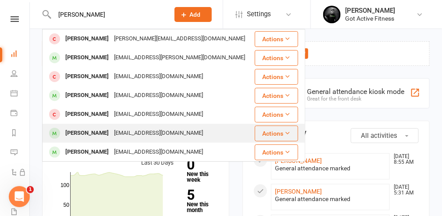
type input "jacob"
click at [80, 134] on div "JACOB THOMPSON" at bounding box center [87, 133] width 49 height 13
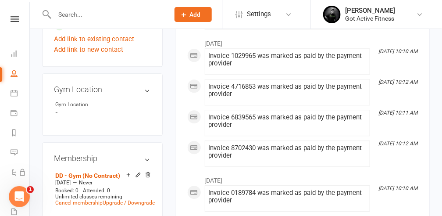
scroll to position [526, 0]
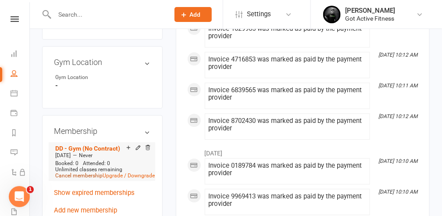
click at [95, 172] on link "Cancel membership" at bounding box center [78, 175] width 47 height 6
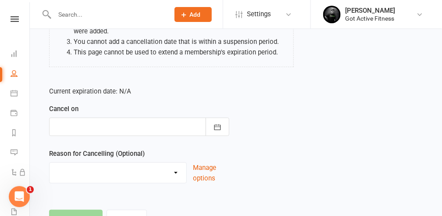
scroll to position [146, 0]
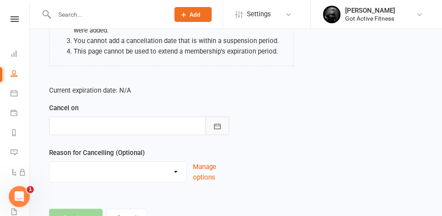
click at [217, 125] on icon "button" at bounding box center [217, 126] width 7 height 6
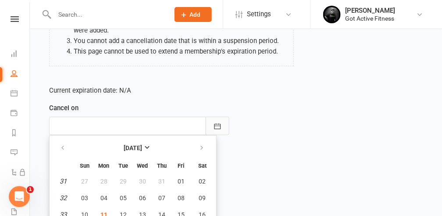
scroll to position [201, 0]
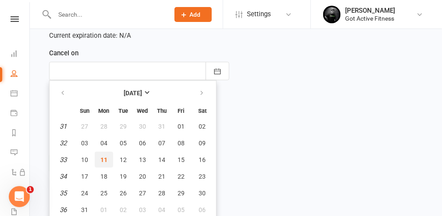
click at [103, 157] on span "11" at bounding box center [103, 159] width 7 height 7
type input "[DATE]"
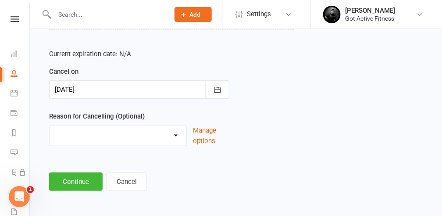
click at [176, 135] on select "Holiday Injury Other reason" at bounding box center [118, 134] width 137 height 18
select select "2"
click at [50, 125] on select "Holiday Injury Other reason" at bounding box center [118, 134] width 137 height 18
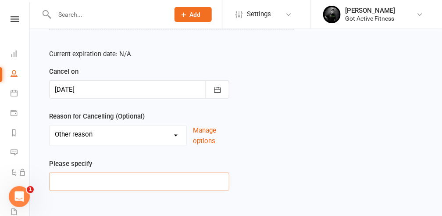
click at [67, 179] on input at bounding box center [139, 181] width 180 height 18
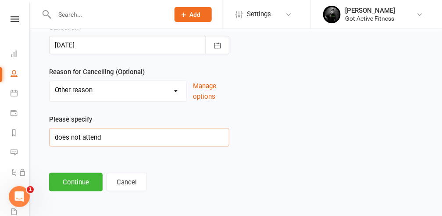
type input "does not attend"
click at [68, 181] on button "Continue" at bounding box center [75, 182] width 53 height 18
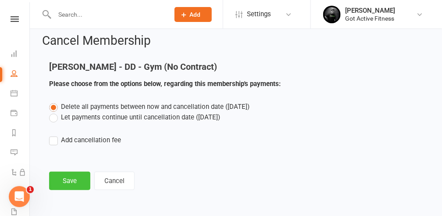
click at [68, 181] on button "Save" at bounding box center [69, 180] width 41 height 18
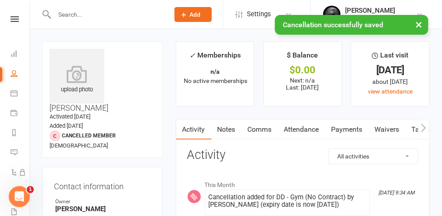
click at [69, 13] on input "text" at bounding box center [107, 14] width 111 height 12
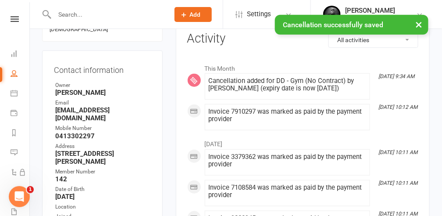
scroll to position [117, 0]
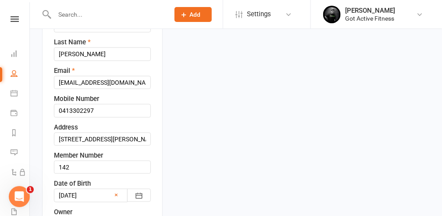
scroll to position [187, 0]
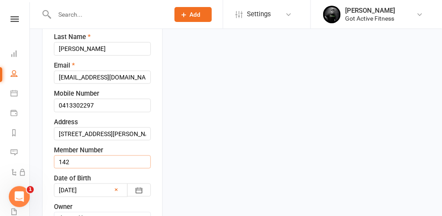
click at [93, 155] on input "142" at bounding box center [102, 161] width 97 height 13
type input "1"
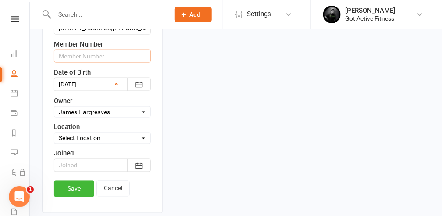
scroll to position [304, 0]
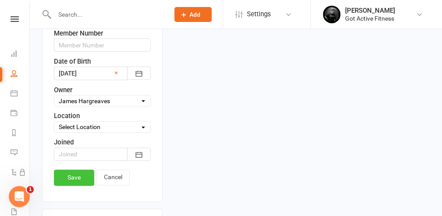
click at [71, 170] on link "Save" at bounding box center [74, 178] width 40 height 16
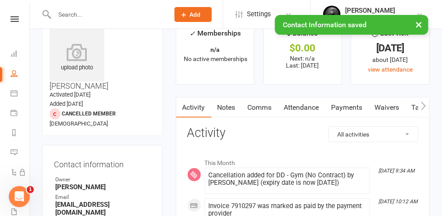
scroll to position [0, 0]
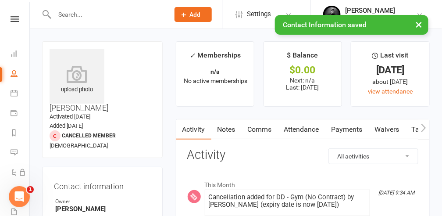
click at [75, 15] on div "× Contact Information saved" at bounding box center [215, 15] width 430 height 0
click at [73, 13] on input "text" at bounding box center [107, 14] width 111 height 12
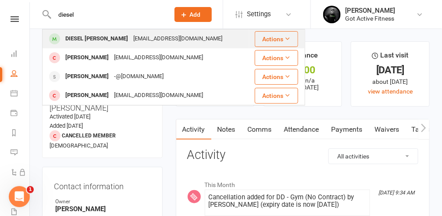
type input "diesel"
click at [75, 38] on div "DIESEL THOMPSON" at bounding box center [97, 38] width 68 height 13
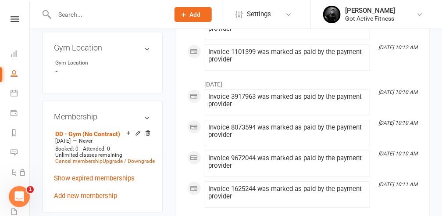
scroll to position [555, 0]
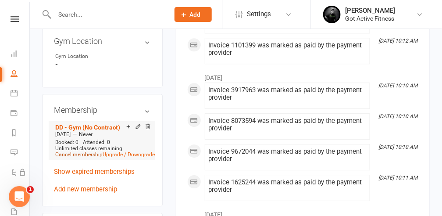
click at [92, 151] on link "Cancel membership" at bounding box center [78, 154] width 47 height 6
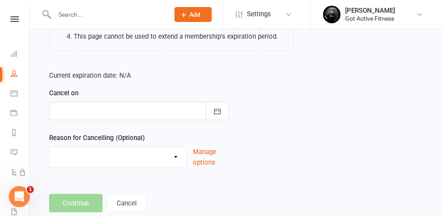
scroll to position [182, 0]
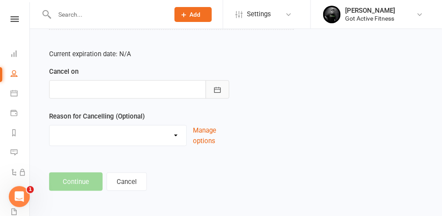
click at [212, 88] on button "button" at bounding box center [218, 89] width 24 height 18
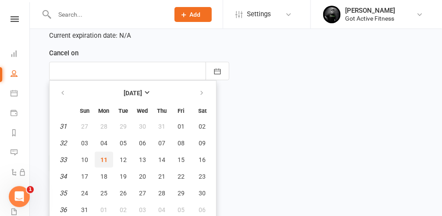
click at [103, 156] on span "11" at bounding box center [103, 159] width 7 height 7
type input "[DATE]"
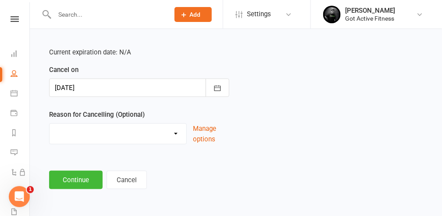
scroll to position [182, 0]
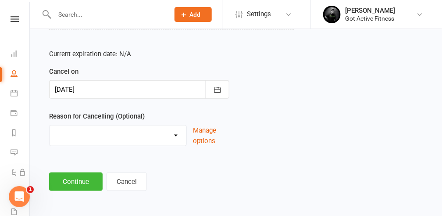
click at [179, 133] on select "Holiday Injury Other reason" at bounding box center [118, 134] width 137 height 18
select select "2"
click at [50, 125] on select "Holiday Injury Other reason" at bounding box center [118, 134] width 137 height 18
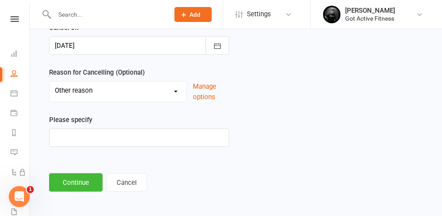
scroll to position [227, 0]
click at [67, 136] on input at bounding box center [139, 137] width 180 height 18
type input "does not attend"
click at [71, 183] on button "Continue" at bounding box center [75, 182] width 53 height 18
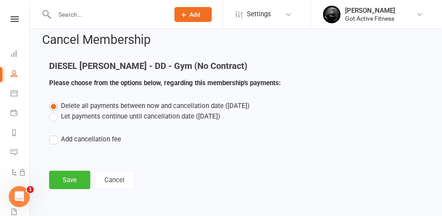
scroll to position [7, 0]
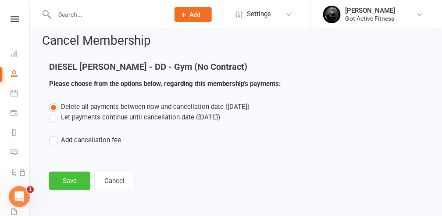
click at [76, 179] on button "Save" at bounding box center [69, 180] width 41 height 18
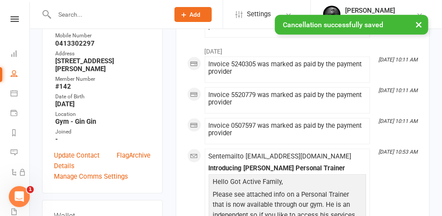
scroll to position [234, 0]
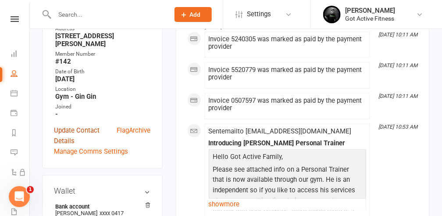
click at [85, 125] on link "Update Contact Details" at bounding box center [85, 135] width 63 height 21
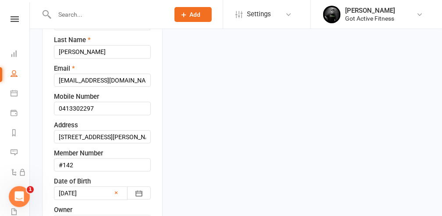
scroll to position [263, 0]
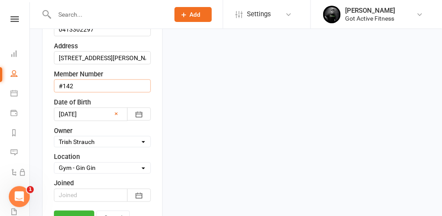
click at [82, 79] on input "#142" at bounding box center [102, 85] width 97 height 13
type input "#"
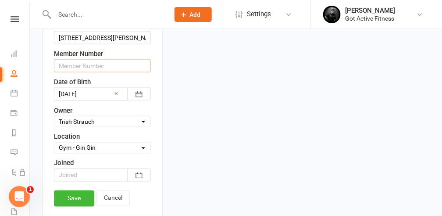
scroll to position [351, 0]
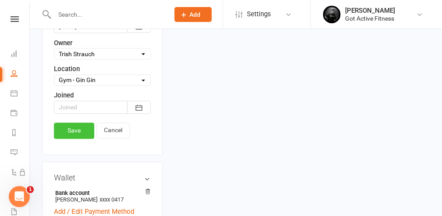
click at [77, 123] on link "Save" at bounding box center [74, 131] width 40 height 16
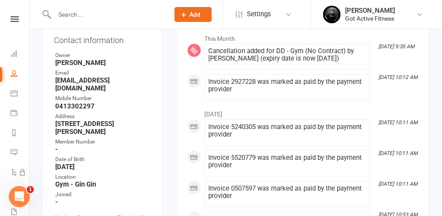
scroll to position [0, 0]
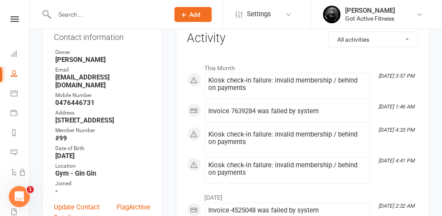
scroll to position [88, 0]
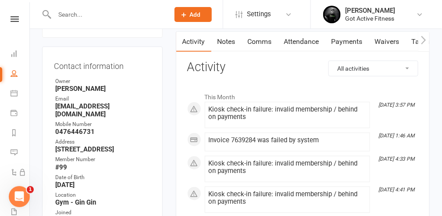
click at [354, 41] on link "Payments" at bounding box center [346, 42] width 43 height 20
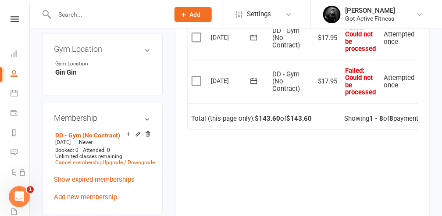
scroll to position [497, 0]
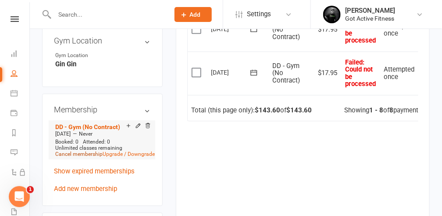
click at [89, 157] on link "Cancel membership" at bounding box center [78, 154] width 47 height 6
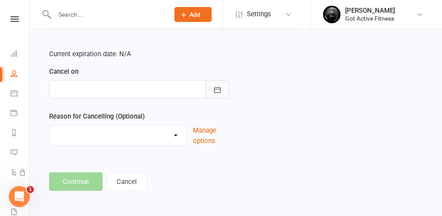
click at [220, 88] on icon "button" at bounding box center [217, 90] width 7 height 6
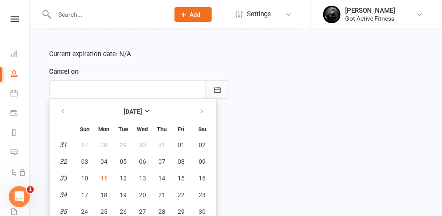
scroll to position [201, 0]
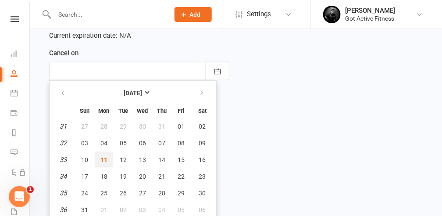
click at [101, 156] on span "11" at bounding box center [103, 159] width 7 height 7
type input "[DATE]"
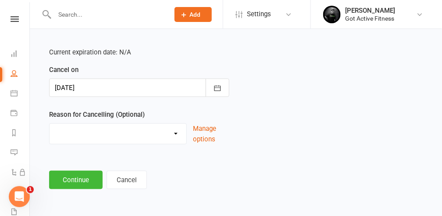
scroll to position [182, 0]
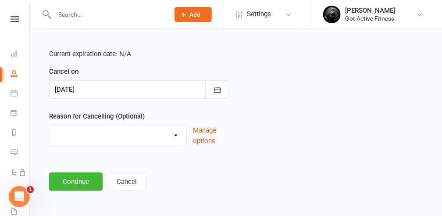
click at [175, 135] on select "Holiday Injury Other reason" at bounding box center [118, 134] width 137 height 18
select select "2"
click at [50, 125] on select "Holiday Injury Other reason" at bounding box center [118, 134] width 137 height 18
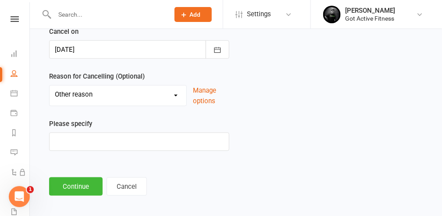
scroll to position [227, 0]
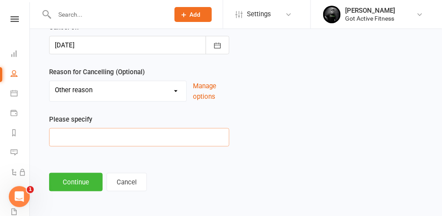
click at [62, 136] on input at bounding box center [139, 137] width 180 height 18
type input "continuous failed payments x4"
click at [73, 178] on button "Continue" at bounding box center [75, 182] width 53 height 18
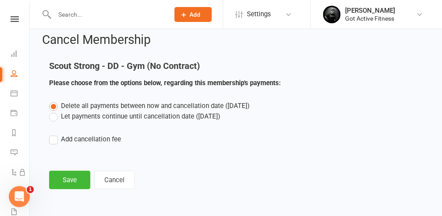
scroll to position [7, 0]
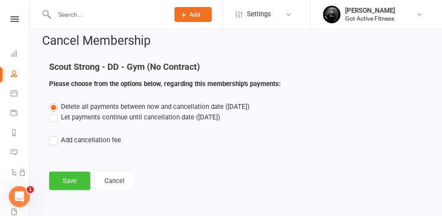
click at [73, 178] on button "Save" at bounding box center [69, 180] width 41 height 18
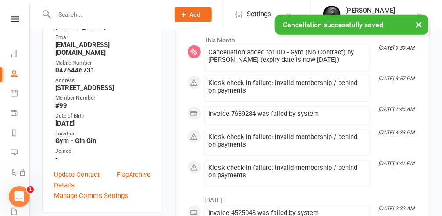
scroll to position [146, 0]
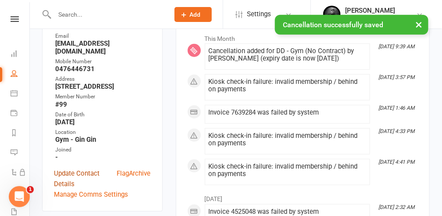
click at [78, 189] on link "Update Contact Details" at bounding box center [85, 178] width 63 height 21
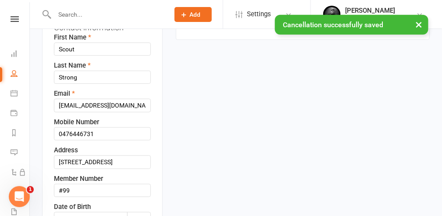
scroll to position [216, 0]
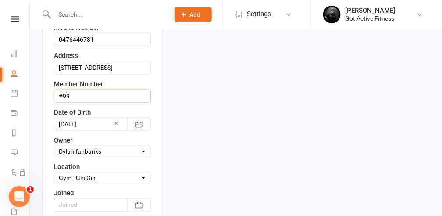
click at [77, 103] on input "#99" at bounding box center [102, 95] width 97 height 13
type input "#"
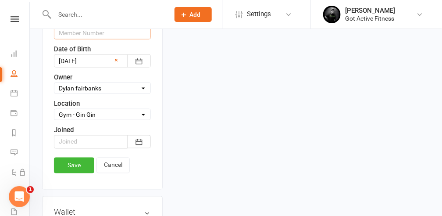
scroll to position [333, 0]
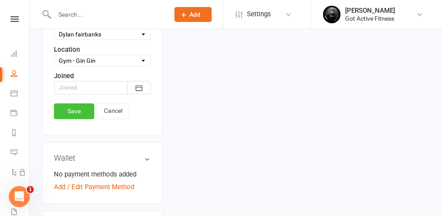
click at [70, 119] on link "Save" at bounding box center [74, 111] width 40 height 16
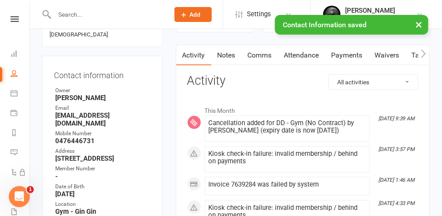
scroll to position [0, 0]
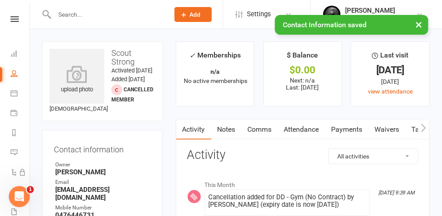
click at [265, 129] on link "Comms" at bounding box center [259, 129] width 36 height 20
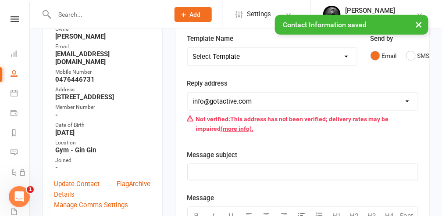
scroll to position [88, 0]
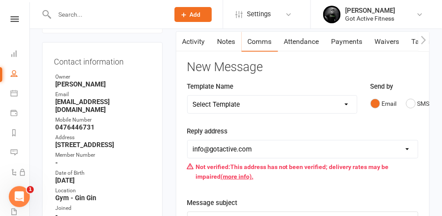
click at [345, 103] on select "Select Template [SMS] Cancelled Membership [Email] Cancelled Memebership [Email…" at bounding box center [272, 105] width 169 height 18
select select "1"
click at [188, 96] on select "Select Template [SMS] Cancelled Membership [Email] Cancelled Memebership [Email…" at bounding box center [272, 105] width 169 height 18
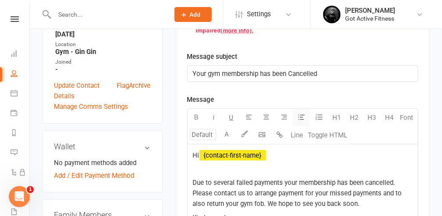
scroll to position [292, 0]
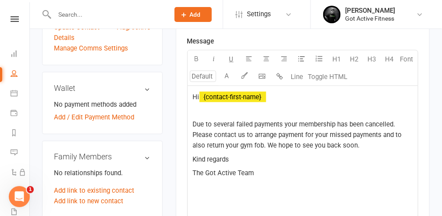
click at [266, 93] on span "﻿ {contact-first-name}" at bounding box center [232, 97] width 67 height 8
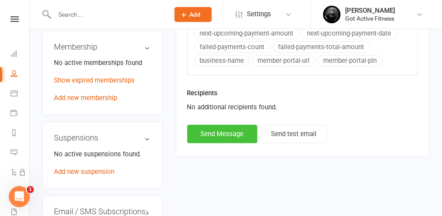
click at [224, 128] on button "Send Message" at bounding box center [222, 133] width 70 height 18
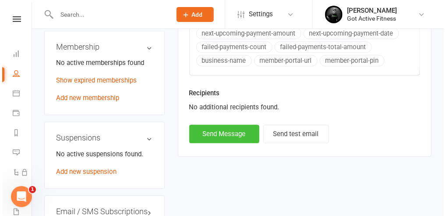
scroll to position [546, 0]
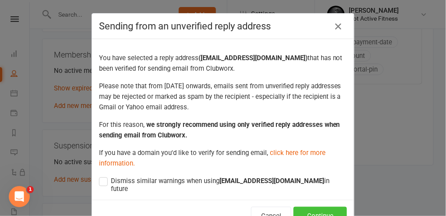
click at [312, 207] on button "Continue" at bounding box center [320, 215] width 53 height 18
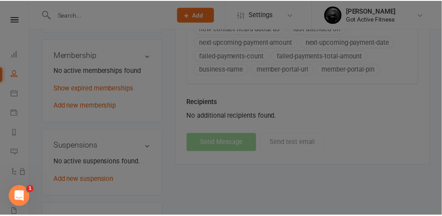
scroll to position [555, 0]
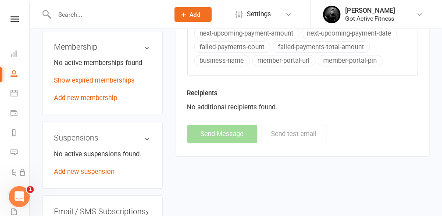
select select
